Goal: Task Accomplishment & Management: Manage account settings

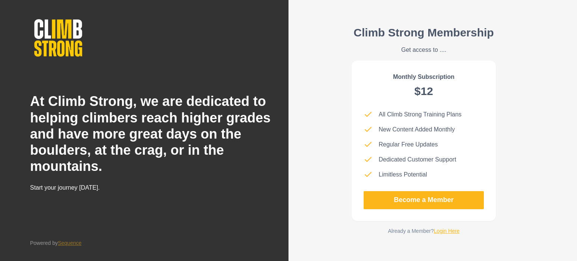
click at [144, 119] on h2 "At Climb Strong, we are dedicated to helping climbers reach higher grades and h…" at bounding box center [153, 133] width 247 height 81
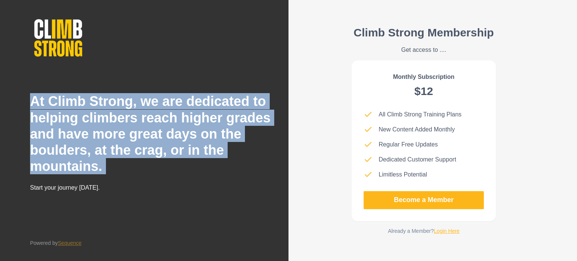
click at [144, 119] on h2 "At Climb Strong, we are dedicated to helping climbers reach higher grades and h…" at bounding box center [153, 133] width 247 height 81
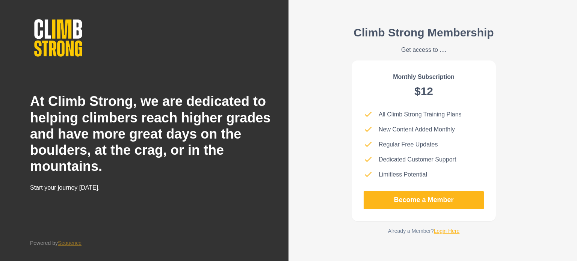
click at [144, 119] on h2 "At Climb Strong, we are dedicated to helping climbers reach higher grades and h…" at bounding box center [153, 133] width 247 height 81
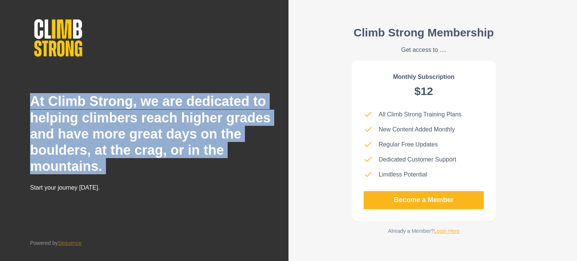
click at [144, 119] on h2 "At Climb Strong, we are dedicated to helping climbers reach higher grades and h…" at bounding box center [153, 133] width 247 height 81
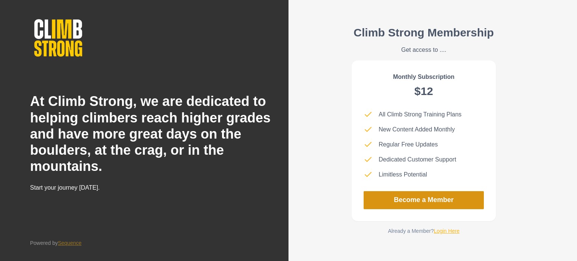
click at [423, 205] on link "Become a Member" at bounding box center [424, 200] width 120 height 18
click at [408, 198] on link "Become a Member" at bounding box center [424, 200] width 120 height 18
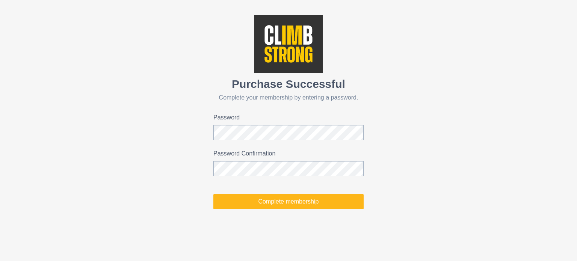
click at [383, 102] on div "Purchase Successful Complete your membership by entering a password. Password P…" at bounding box center [288, 112] width 577 height 224
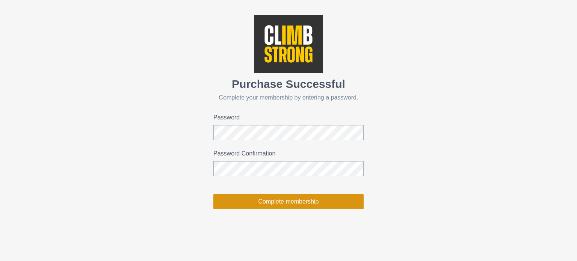
click at [269, 200] on button "Complete membership" at bounding box center [288, 201] width 150 height 15
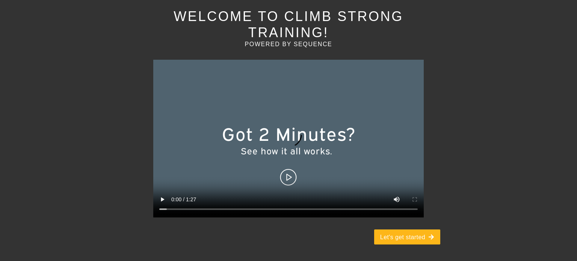
scroll to position [72, 0]
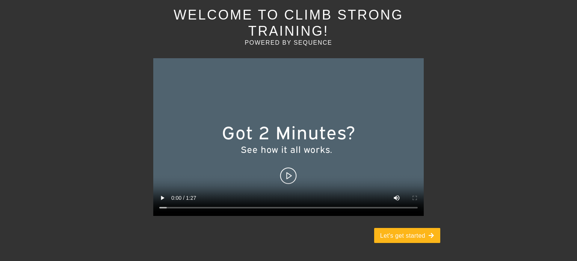
click at [291, 175] on video at bounding box center [288, 137] width 271 height 158
click at [492, 100] on div "Welcome to Climb Strong Training! powered by Sequence Let's get started" at bounding box center [288, 130] width 577 height 261
click at [408, 240] on button "Let's get started" at bounding box center [407, 235] width 66 height 15
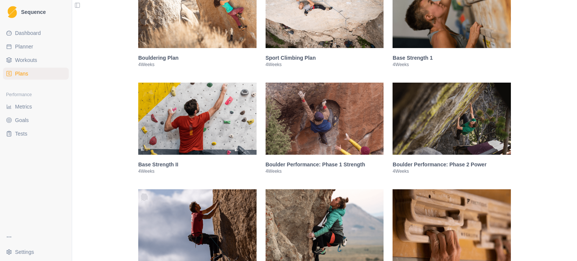
scroll to position [153, 0]
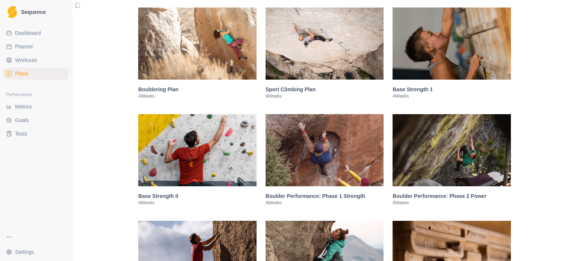
click at [36, 58] on span "Workouts" at bounding box center [26, 60] width 22 height 8
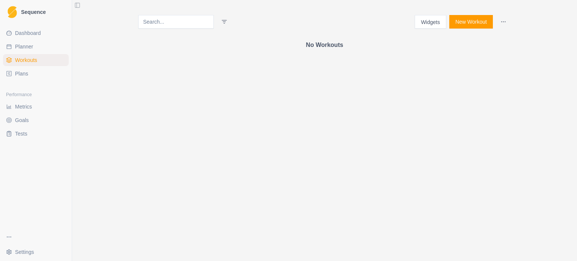
click at [195, 26] on input at bounding box center [176, 22] width 76 height 14
click at [234, 21] on html "Sequence Dashboard Planner Workouts Plans Performance Metrics Goals Tests Setti…" at bounding box center [288, 130] width 577 height 261
click at [196, 23] on html "Sequence Dashboard Planner Workouts Plans Performance Metrics Goals Tests Setti…" at bounding box center [288, 130] width 577 height 261
click at [468, 24] on button "New Workout" at bounding box center [472, 22] width 44 height 14
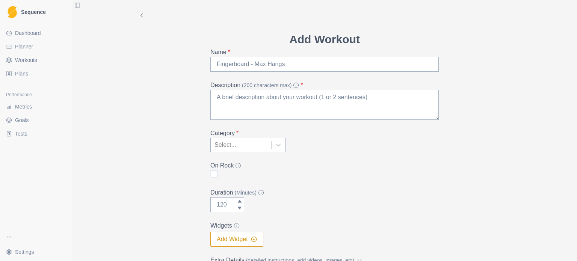
click at [141, 15] on polyline at bounding box center [142, 15] width 2 height 3
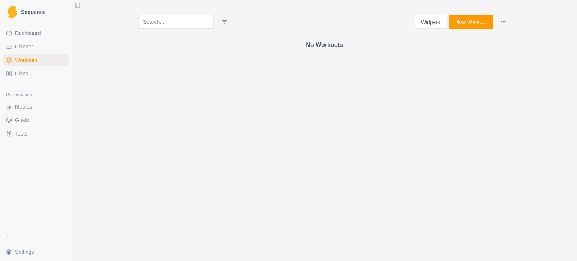
click at [39, 34] on span "Dashboard" at bounding box center [28, 33] width 26 height 8
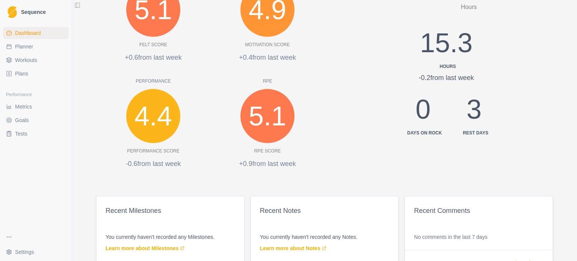
scroll to position [309, 0]
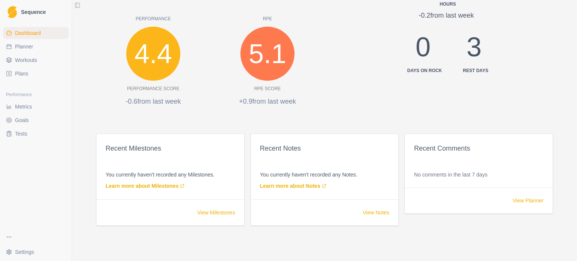
click at [38, 56] on link "Workouts" at bounding box center [36, 60] width 66 height 12
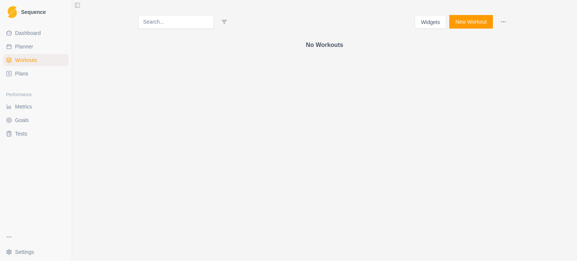
click at [40, 50] on link "Planner" at bounding box center [36, 47] width 66 height 12
select select "month"
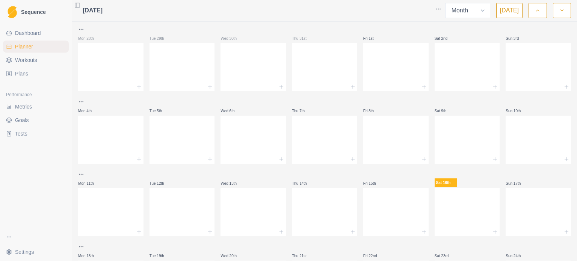
click at [30, 61] on span "Workouts" at bounding box center [26, 60] width 22 height 8
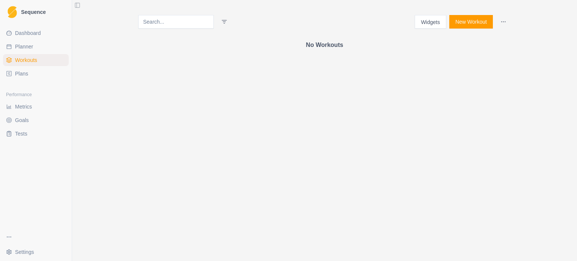
click at [34, 72] on link "Plans" at bounding box center [36, 74] width 66 height 12
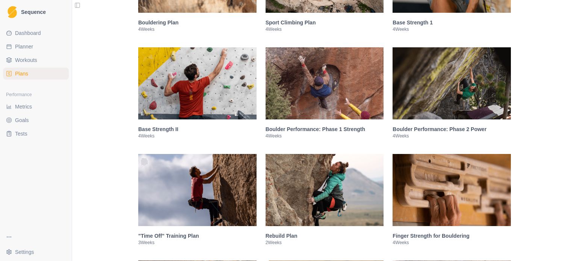
scroll to position [221, 0]
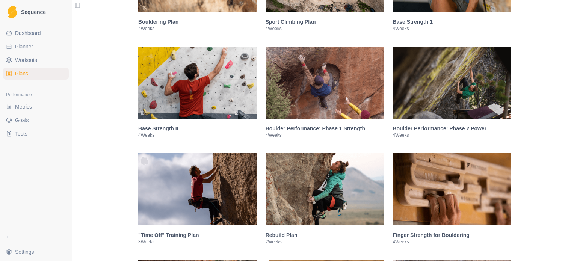
click at [201, 73] on img at bounding box center [197, 83] width 118 height 72
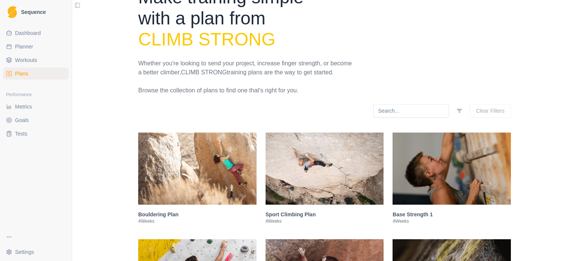
scroll to position [0, 0]
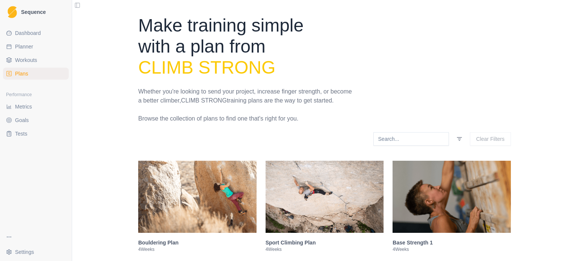
click at [21, 110] on span "Metrics" at bounding box center [23, 107] width 17 height 8
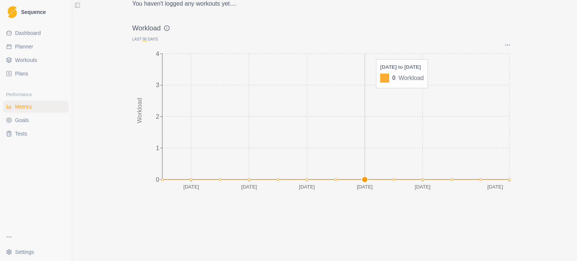
scroll to position [754, 0]
